Goal: Information Seeking & Learning: Learn about a topic

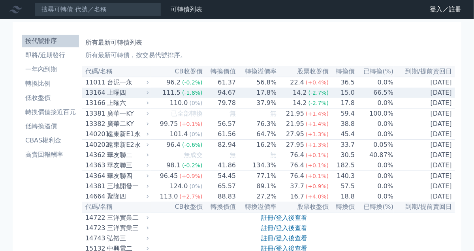
scroll to position [49, 0]
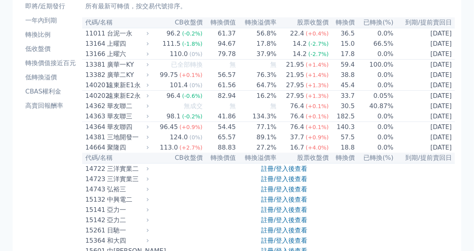
click at [382, 23] on th "已轉換(%)" at bounding box center [374, 22] width 39 height 11
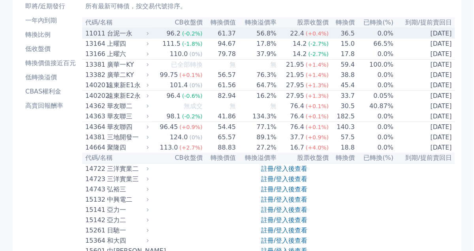
click at [384, 33] on td "0.0%" at bounding box center [374, 33] width 39 height 11
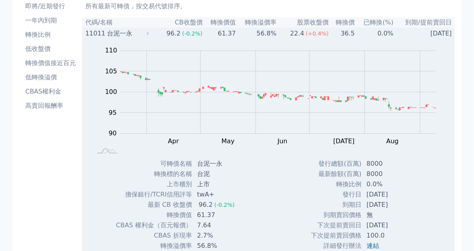
click at [384, 33] on td "0.0%" at bounding box center [374, 33] width 39 height 11
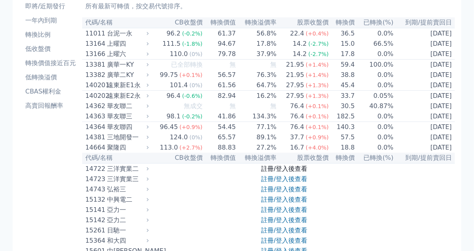
click at [281, 172] on link "註冊/登入後查看" at bounding box center [284, 168] width 46 height 7
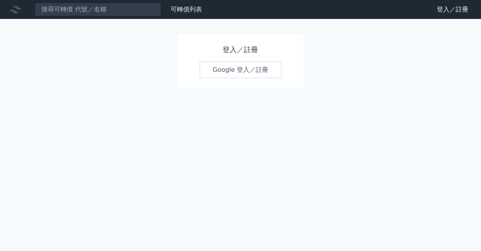
click at [218, 66] on link "Google 登入／註冊" at bounding box center [241, 70] width 82 height 17
click at [451, 13] on link "登入／註冊" at bounding box center [453, 9] width 44 height 13
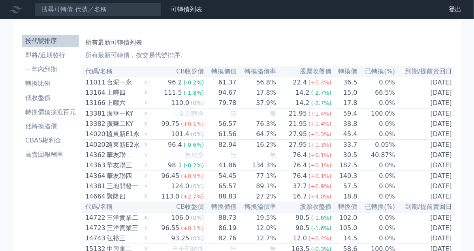
click at [384, 73] on th "已轉換(%)" at bounding box center [377, 71] width 38 height 11
click at [440, 72] on th "到期/提前賣回日" at bounding box center [425, 71] width 60 height 11
click at [41, 54] on li "即將/近期發行" at bounding box center [50, 55] width 57 height 9
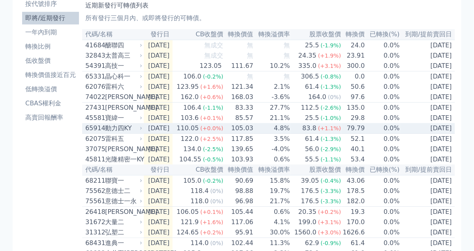
scroll to position [49, 0]
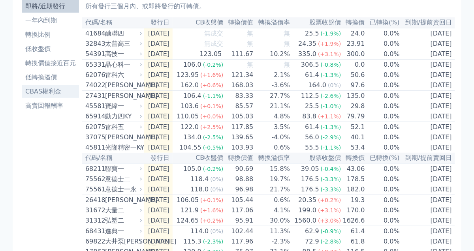
click at [51, 96] on link "CBAS權利金" at bounding box center [50, 91] width 57 height 13
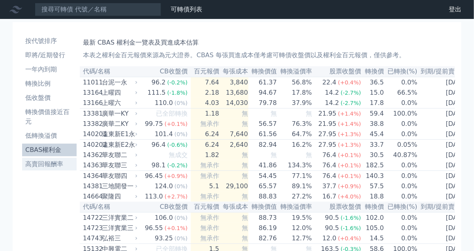
click at [56, 168] on li "高賣回報酬率" at bounding box center [49, 163] width 54 height 9
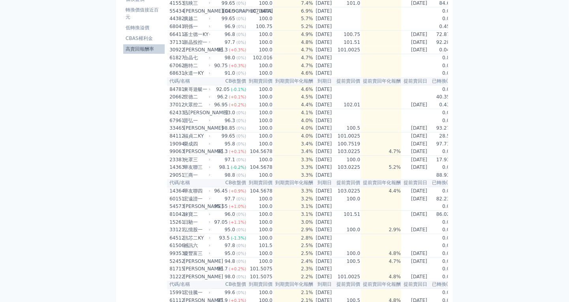
scroll to position [99, 0]
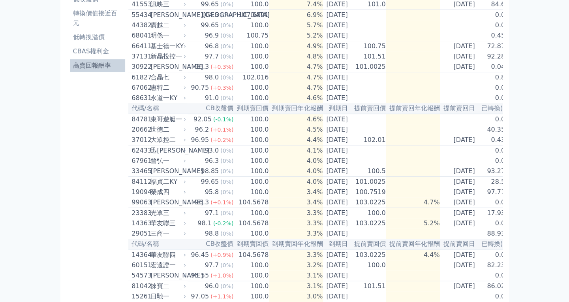
drag, startPoint x: 397, startPoint y: 0, endPoint x: 96, endPoint y: 152, distance: 337.1
click at [96, 152] on div "按代號排序 即將/近期發行 一年內到期 轉換比例 低收盤價 轉換價值接近百元 低轉換溢價 CBAS權利金 高賣回報酬率" at bounding box center [98, 299] width 62 height 733
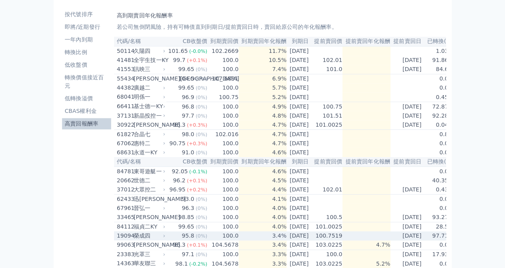
scroll to position [0, 0]
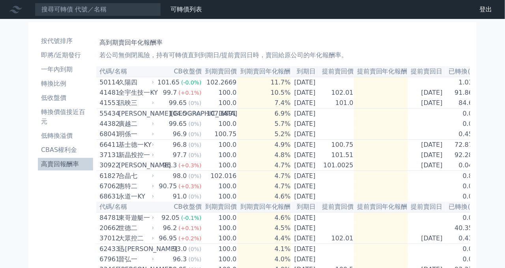
drag, startPoint x: 540, startPoint y: 0, endPoint x: 73, endPoint y: 223, distance: 516.9
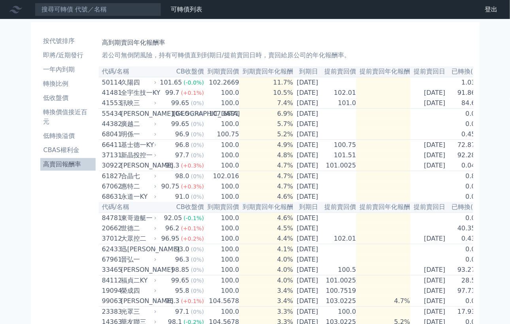
click at [10, 1] on nav "可轉債列表 財務數據 可轉債列表 財務數據 登出 登出" at bounding box center [255, 9] width 510 height 19
click at [172, 7] on link "可轉債列表" at bounding box center [187, 9] width 32 height 7
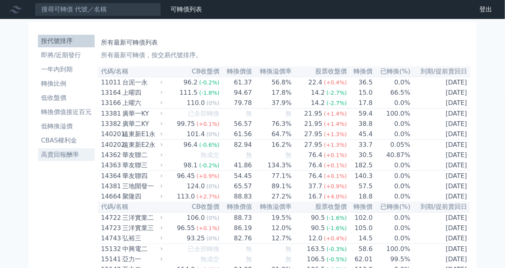
click at [64, 156] on li "高賣回報酬率" at bounding box center [66, 154] width 57 height 9
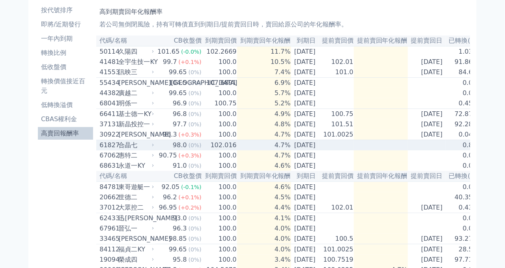
scroll to position [37, 0]
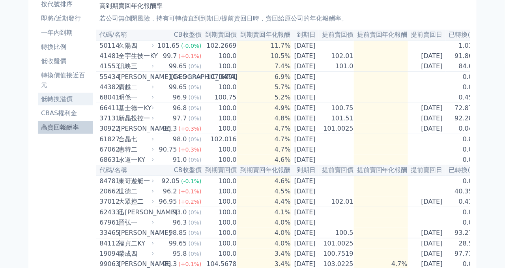
click at [59, 97] on li "低轉換溢價" at bounding box center [65, 98] width 55 height 9
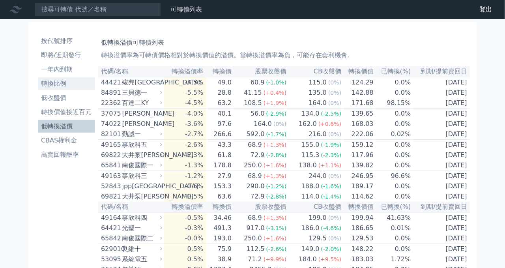
click at [60, 87] on li "轉換比例" at bounding box center [66, 83] width 57 height 9
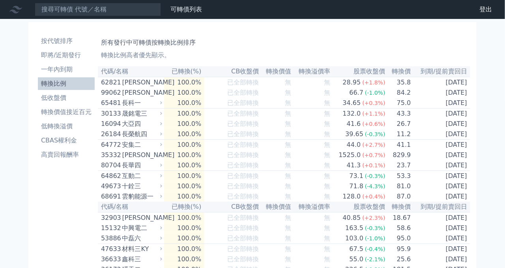
click at [193, 71] on th "已轉換(%)" at bounding box center [184, 71] width 41 height 11
click at [194, 75] on th "已轉換(%)" at bounding box center [184, 71] width 41 height 11
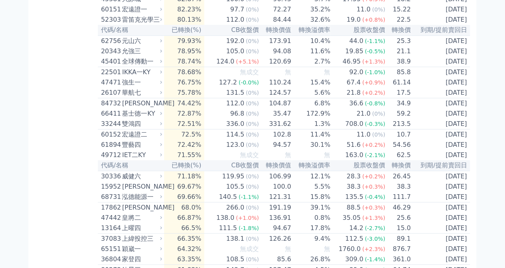
scroll to position [676, 0]
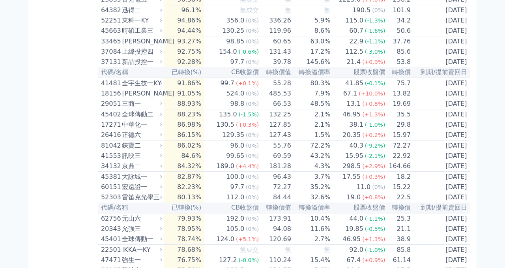
drag, startPoint x: 507, startPoint y: 51, endPoint x: 513, endPoint y: -7, distance: 57.9
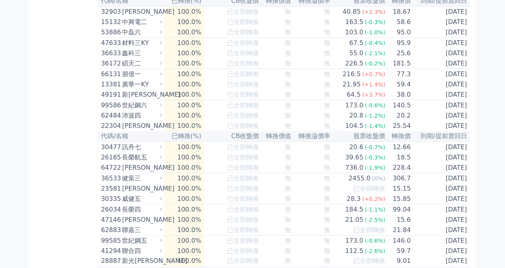
scroll to position [0, 0]
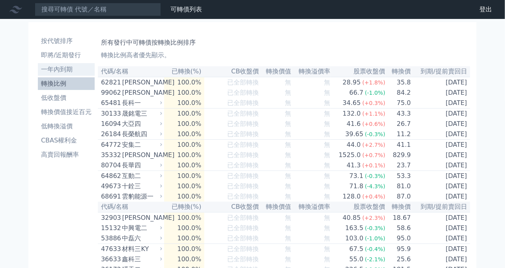
click at [58, 72] on li "一年內到期" at bounding box center [66, 69] width 57 height 9
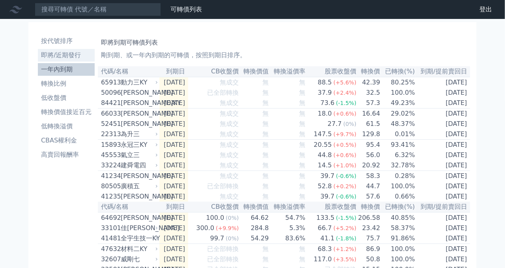
click at [66, 53] on li "即將/近期發行" at bounding box center [66, 55] width 57 height 9
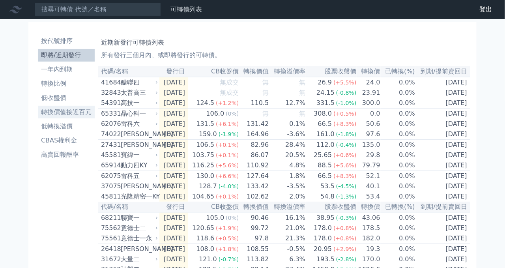
click at [54, 111] on li "轉換價值接近百元" at bounding box center [66, 111] width 57 height 9
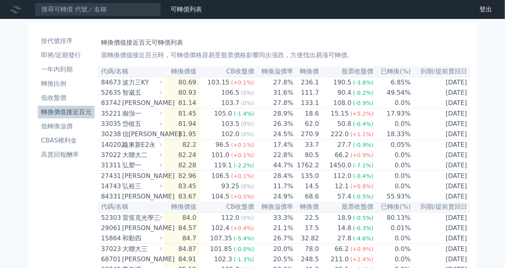
click at [71, 111] on li "轉換價值接近百元" at bounding box center [66, 111] width 57 height 9
click at [75, 108] on li "轉換價值接近百元" at bounding box center [66, 111] width 57 height 9
click at [59, 129] on li "低轉換溢價" at bounding box center [66, 126] width 57 height 9
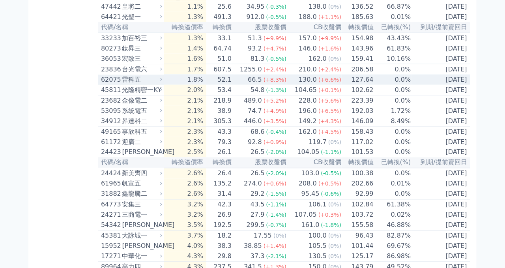
scroll to position [316, 0]
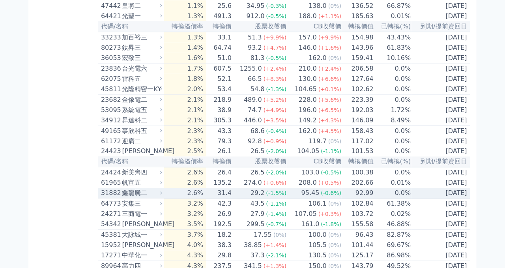
click at [148, 198] on div "鑫龍騰二" at bounding box center [141, 193] width 38 height 9
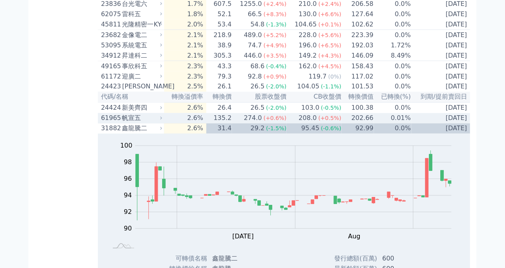
scroll to position [421, 0]
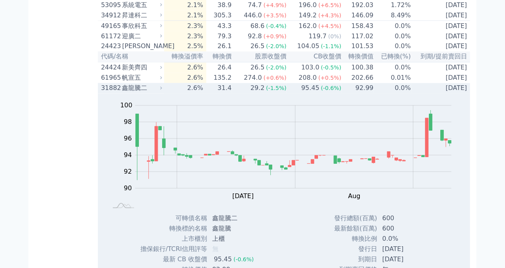
click at [232, 94] on td "31.4" at bounding box center [219, 88] width 26 height 10
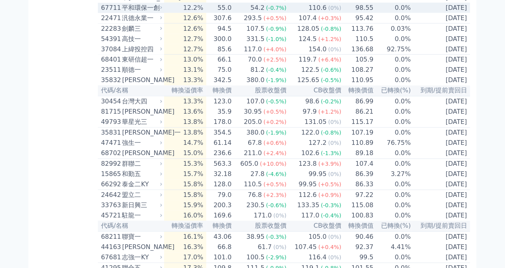
scroll to position [1315, 0]
